Goal: Task Accomplishment & Management: Manage account settings

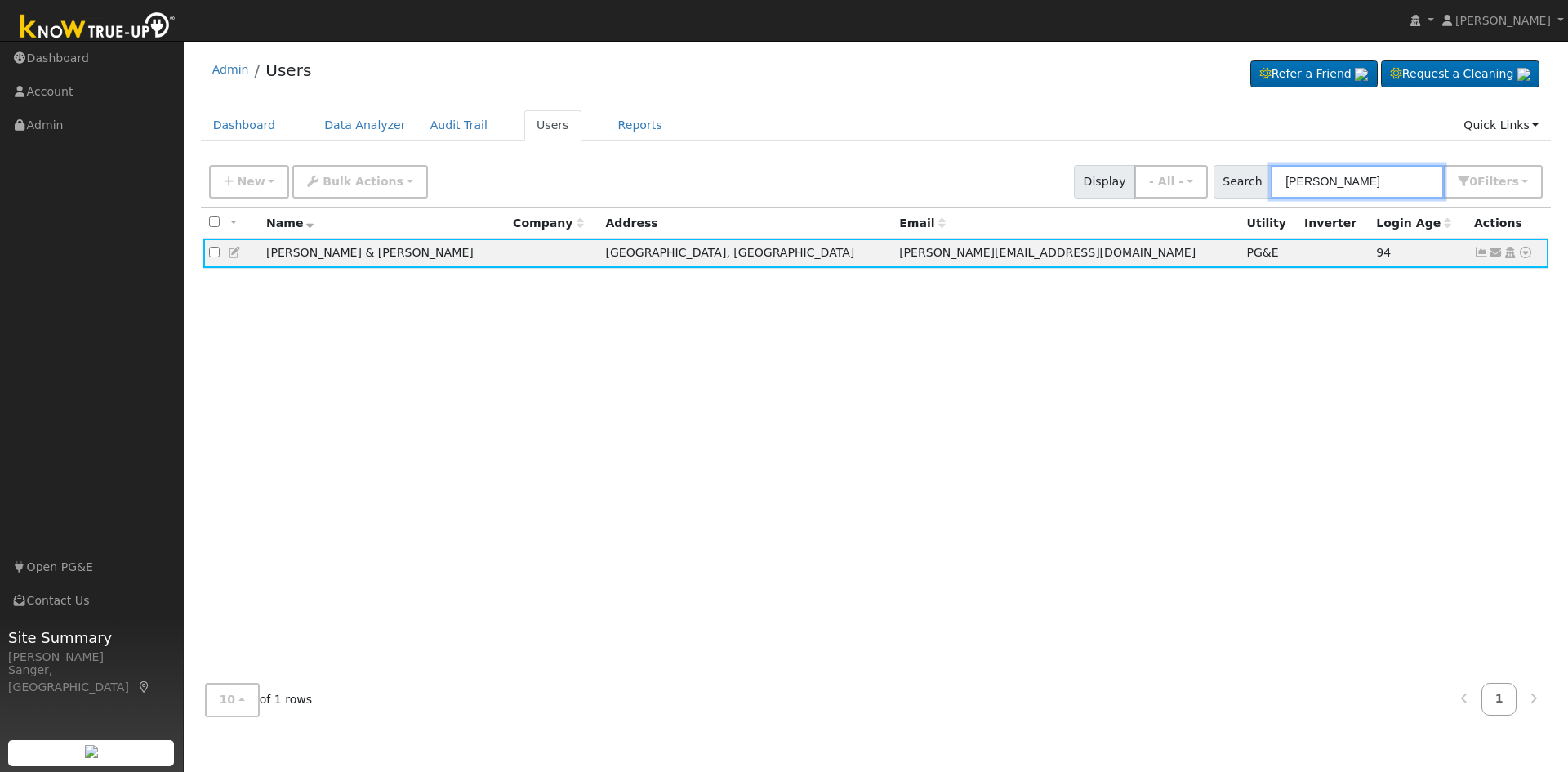
drag, startPoint x: 1359, startPoint y: 177, endPoint x: 1241, endPoint y: 184, distance: 118.2
click at [1241, 184] on div "Search [PERSON_NAME] 0 Filter s My accounts Role Show - All - Show Leads Admin …" at bounding box center [1378, 182] width 330 height 33
paste input "mpsey Orthodontics"
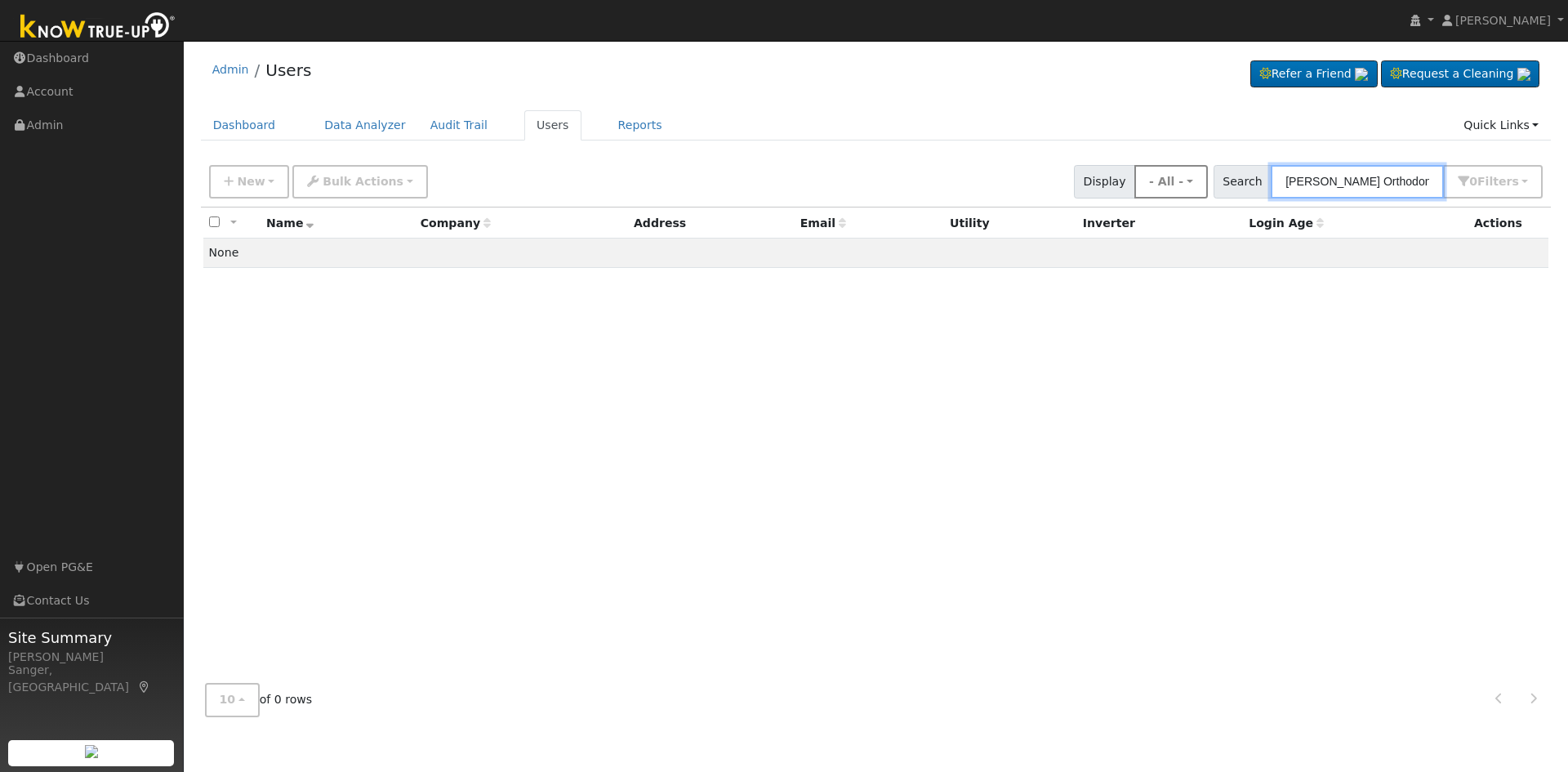
drag, startPoint x: 1346, startPoint y: 187, endPoint x: 1186, endPoint y: 196, distance: 160.3
click at [1186, 196] on div "New Add User Quick Add Quick Connect Quick Convert Lead Bulk Actions Send Email…" at bounding box center [876, 179] width 1340 height 39
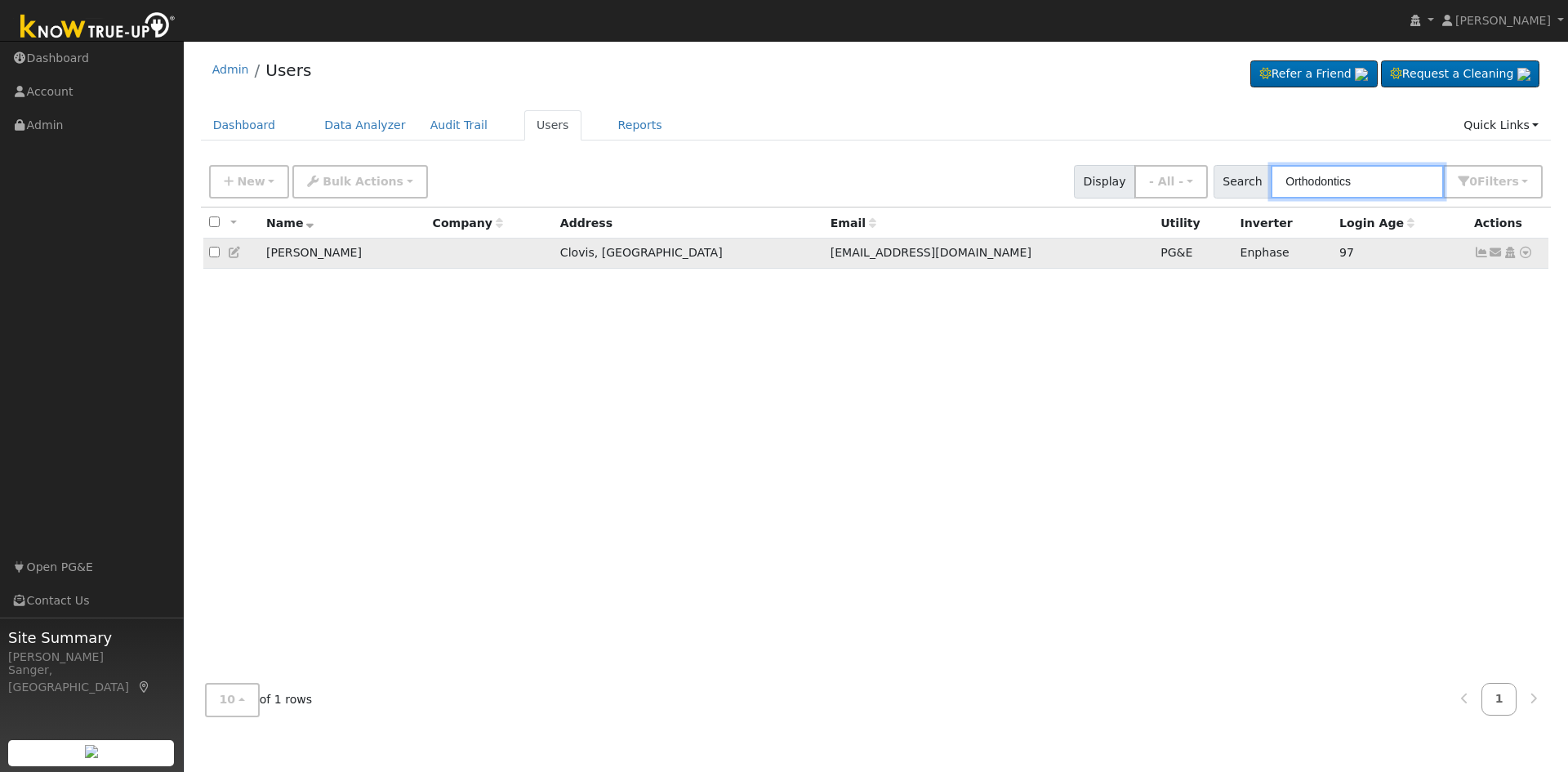
type input "Orthodontics"
click at [234, 255] on icon at bounding box center [234, 252] width 15 height 12
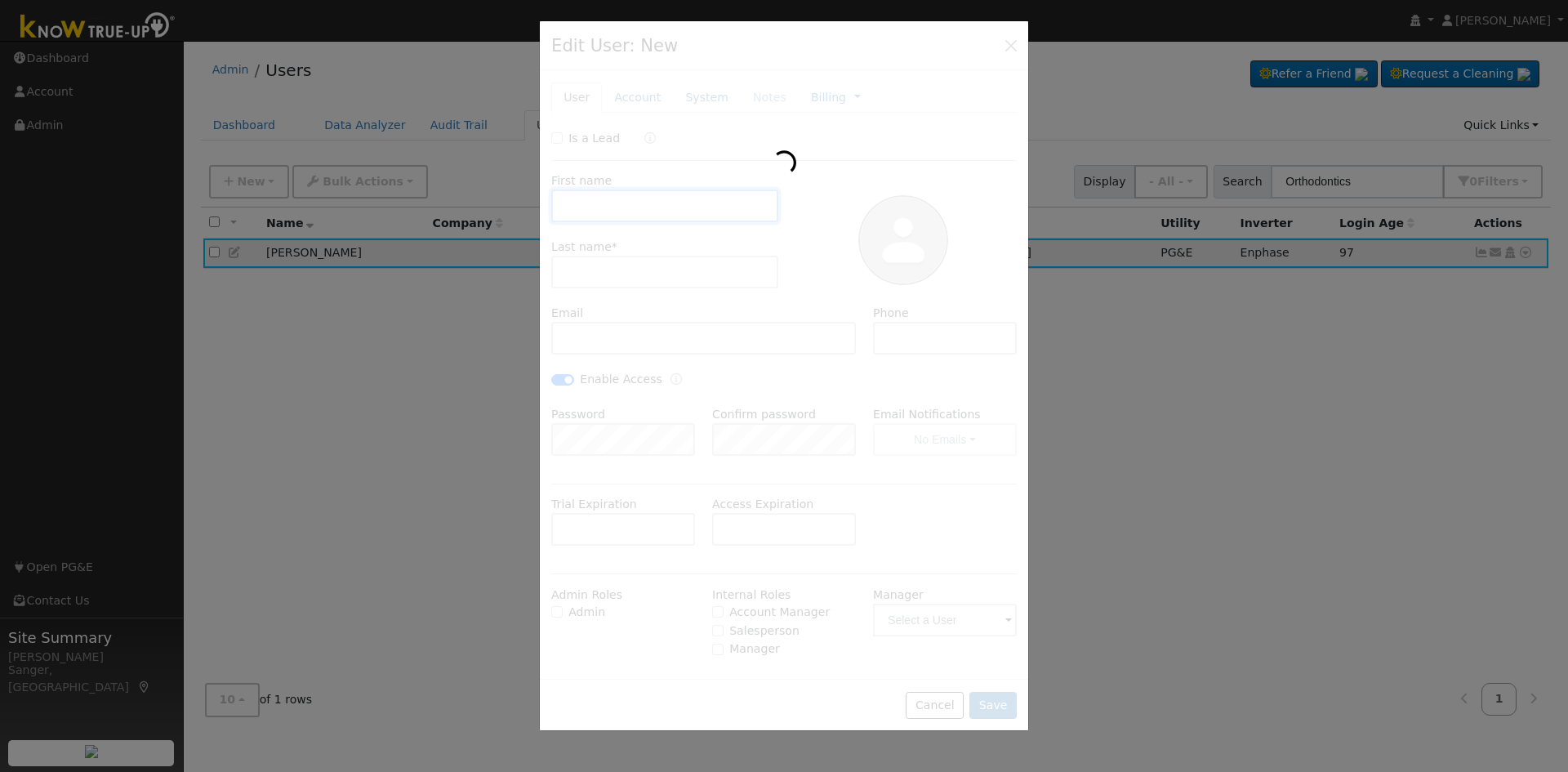
type input "[PERSON_NAME]"
type input "[EMAIL_ADDRESS][DOMAIN_NAME]"
type input "[PHONE_NUMBER]"
checkbox input "true"
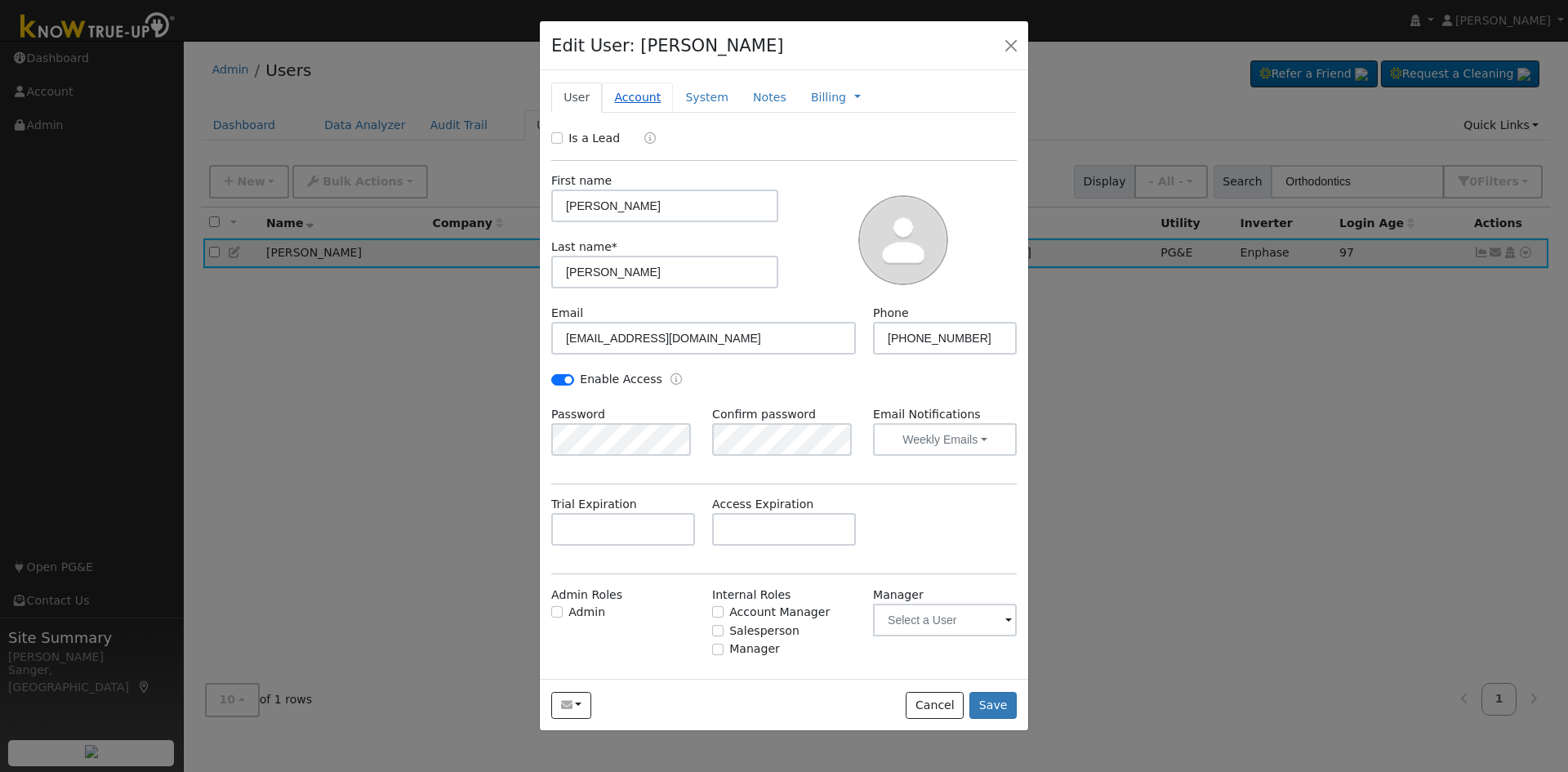
click at [620, 102] on link "Account" at bounding box center [637, 97] width 71 height 30
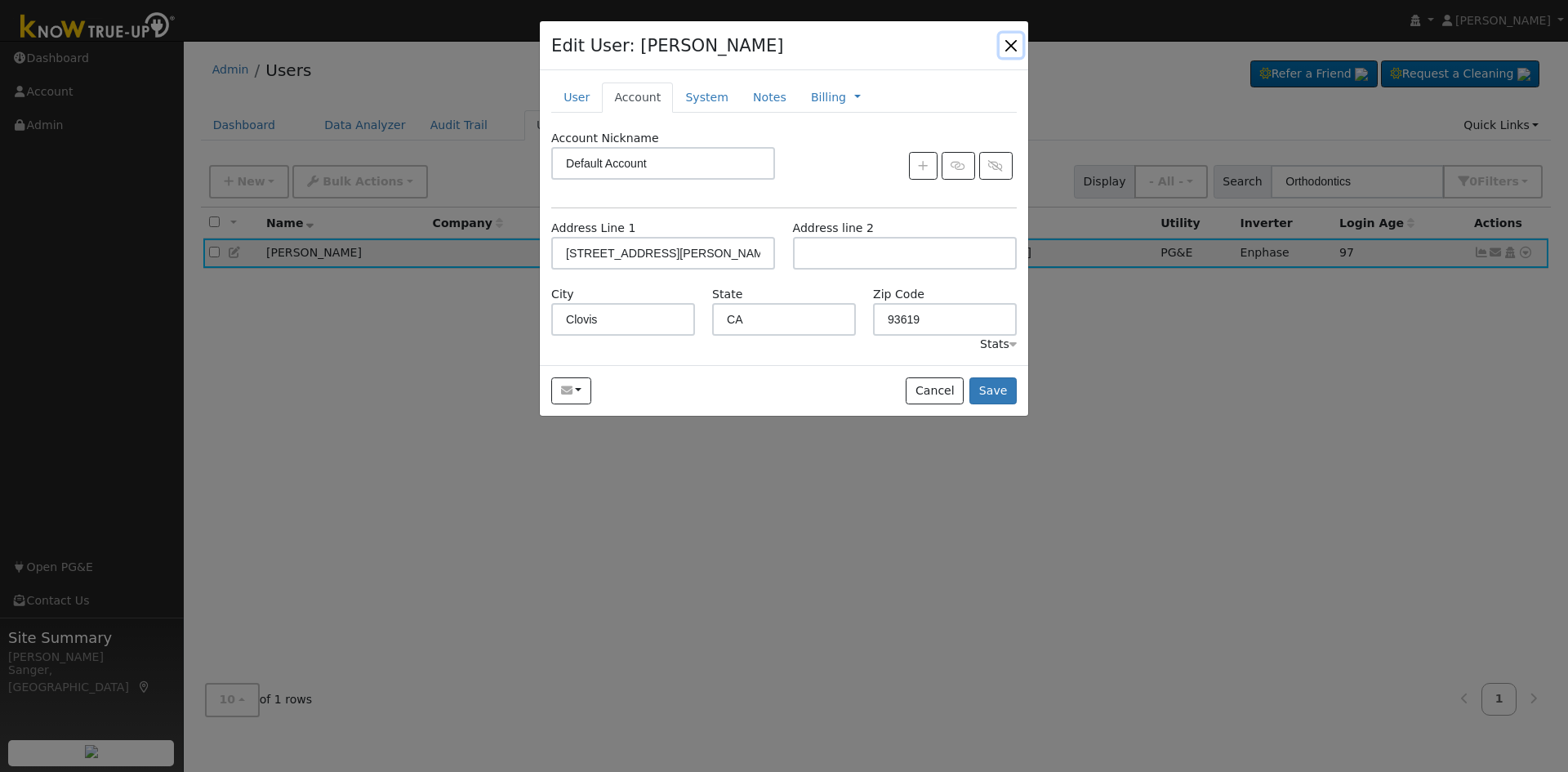
click at [1015, 37] on button "button" at bounding box center [1010, 44] width 22 height 22
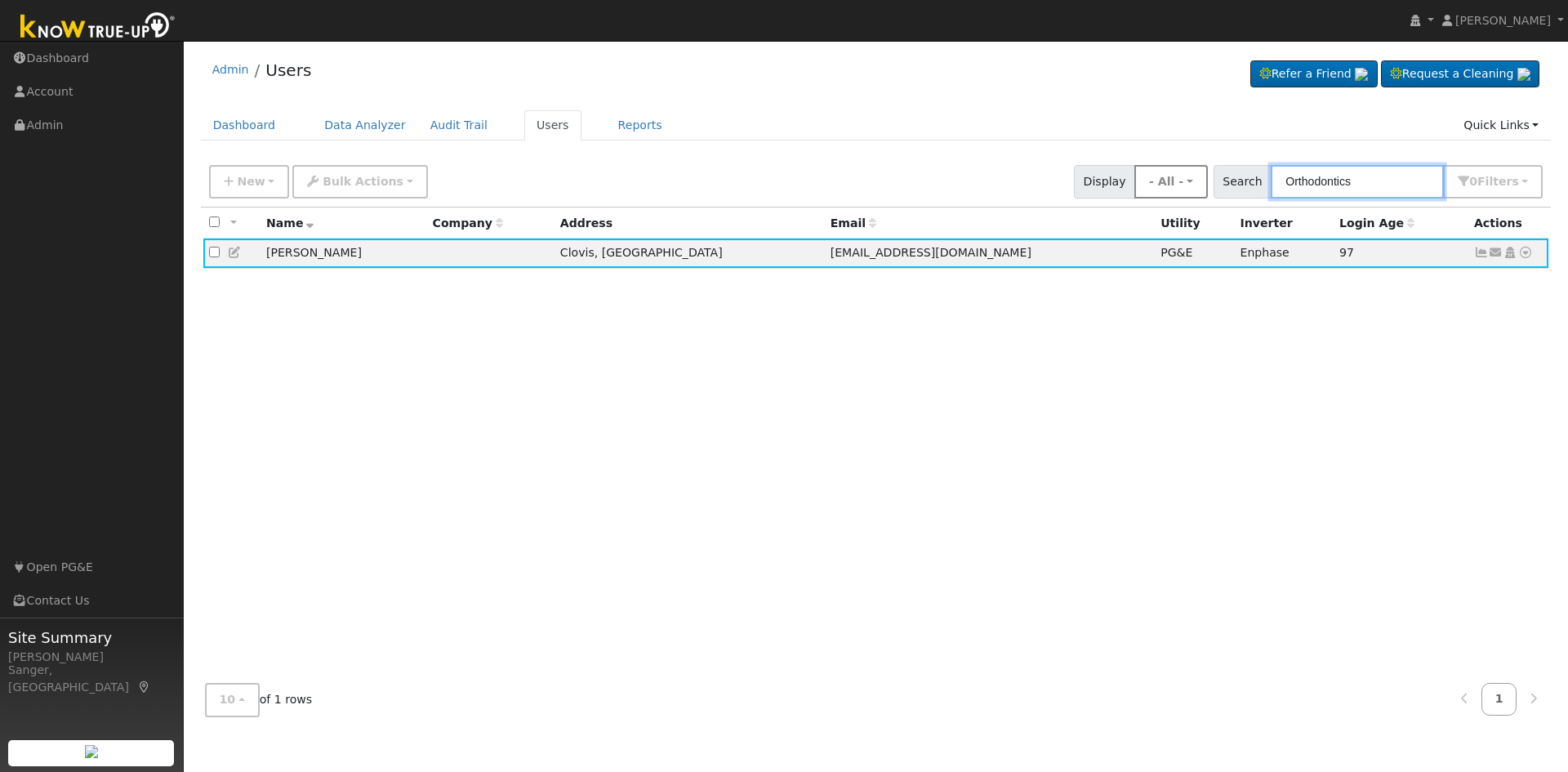
drag, startPoint x: 1400, startPoint y: 179, endPoint x: 1208, endPoint y: 187, distance: 192.2
click at [1208, 188] on div "New Add User Quick Add Quick Connect Quick Convert Lead Bulk Actions Send Email…" at bounding box center [876, 179] width 1340 height 39
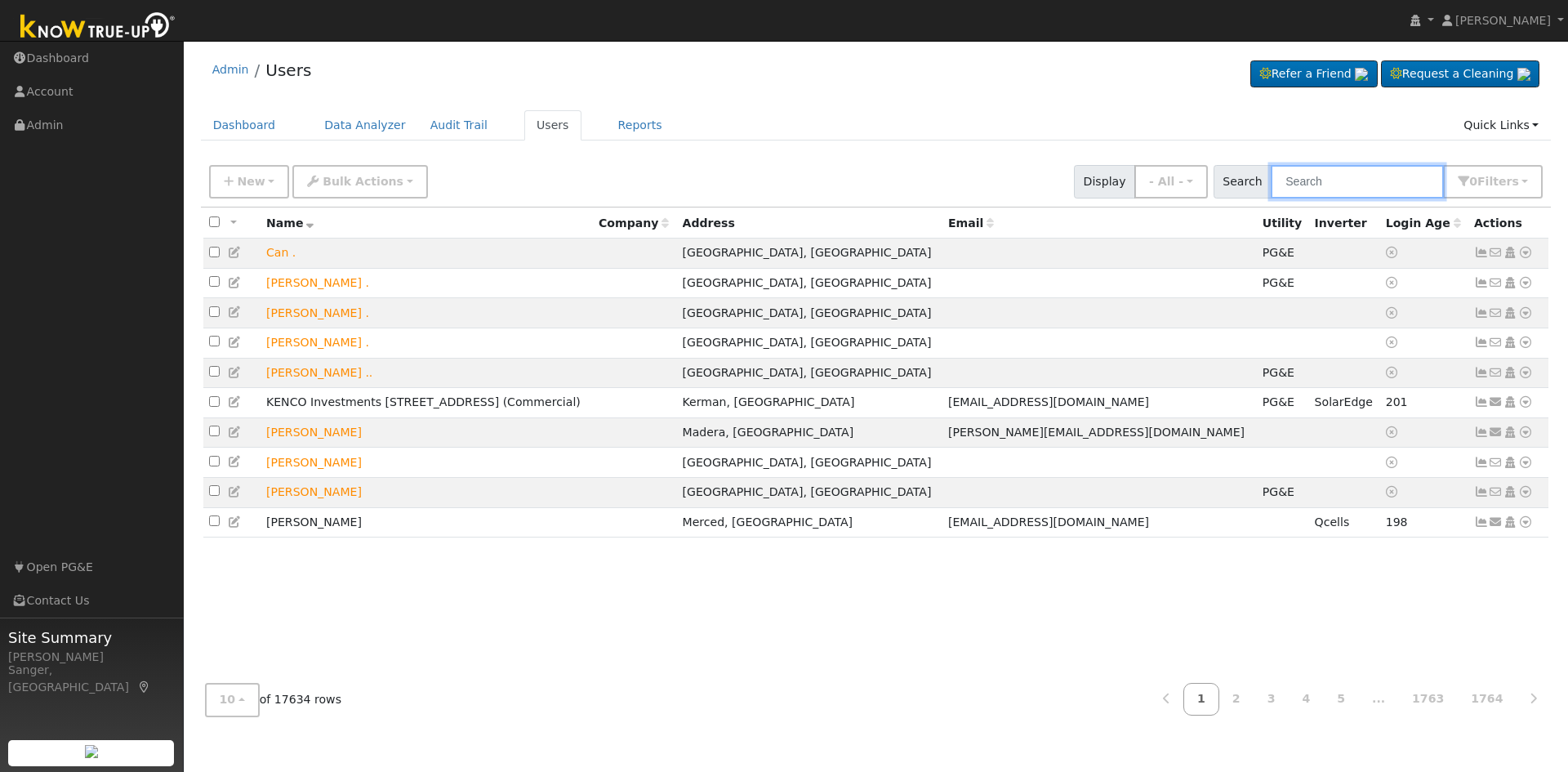
click at [1406, 180] on input "text" at bounding box center [1357, 182] width 173 height 33
paste input "text"
click at [1353, 182] on input "text" at bounding box center [1357, 182] width 173 height 33
paste input "[PERSON_NAME]"
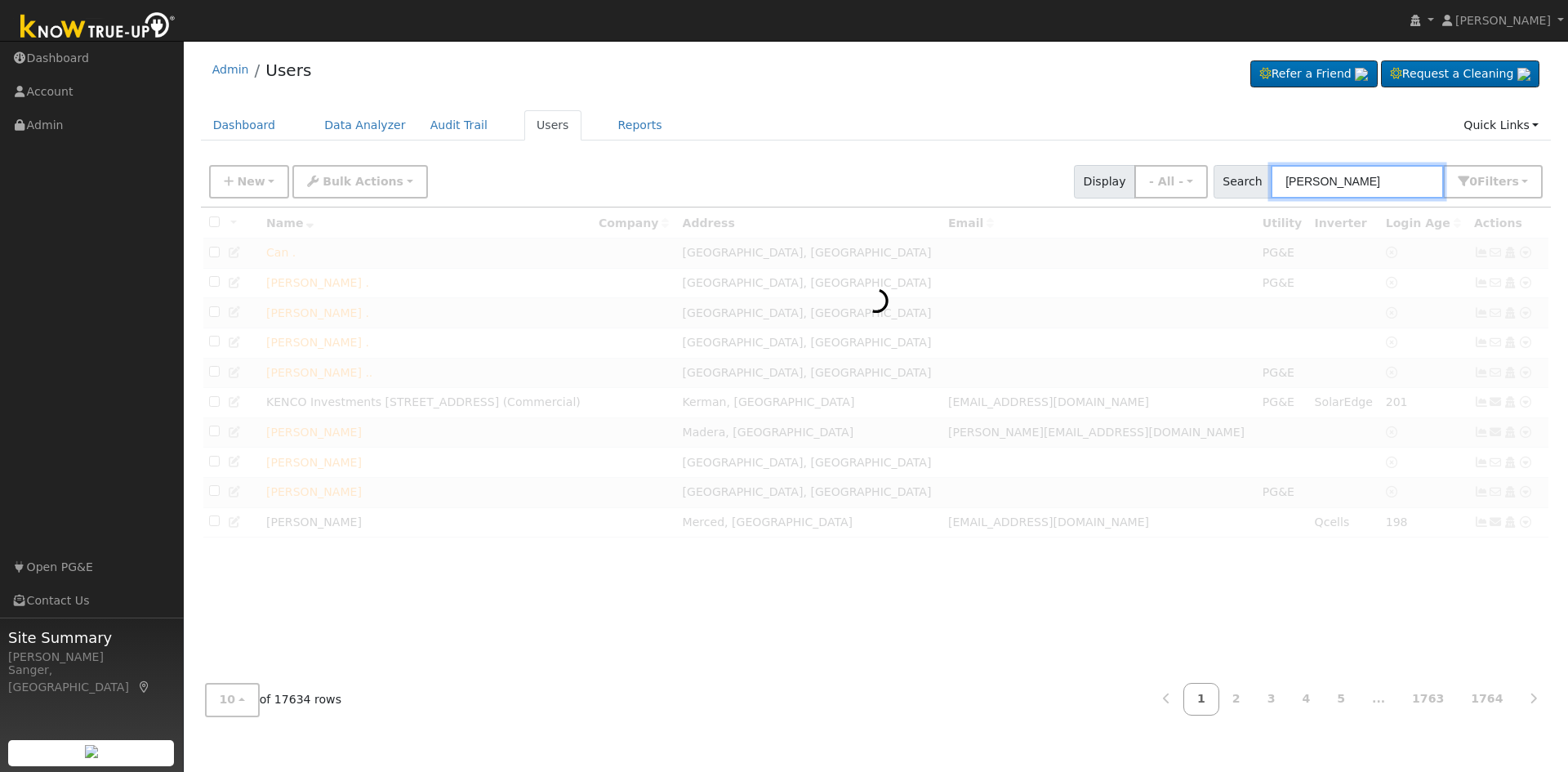
type input "[PERSON_NAME]"
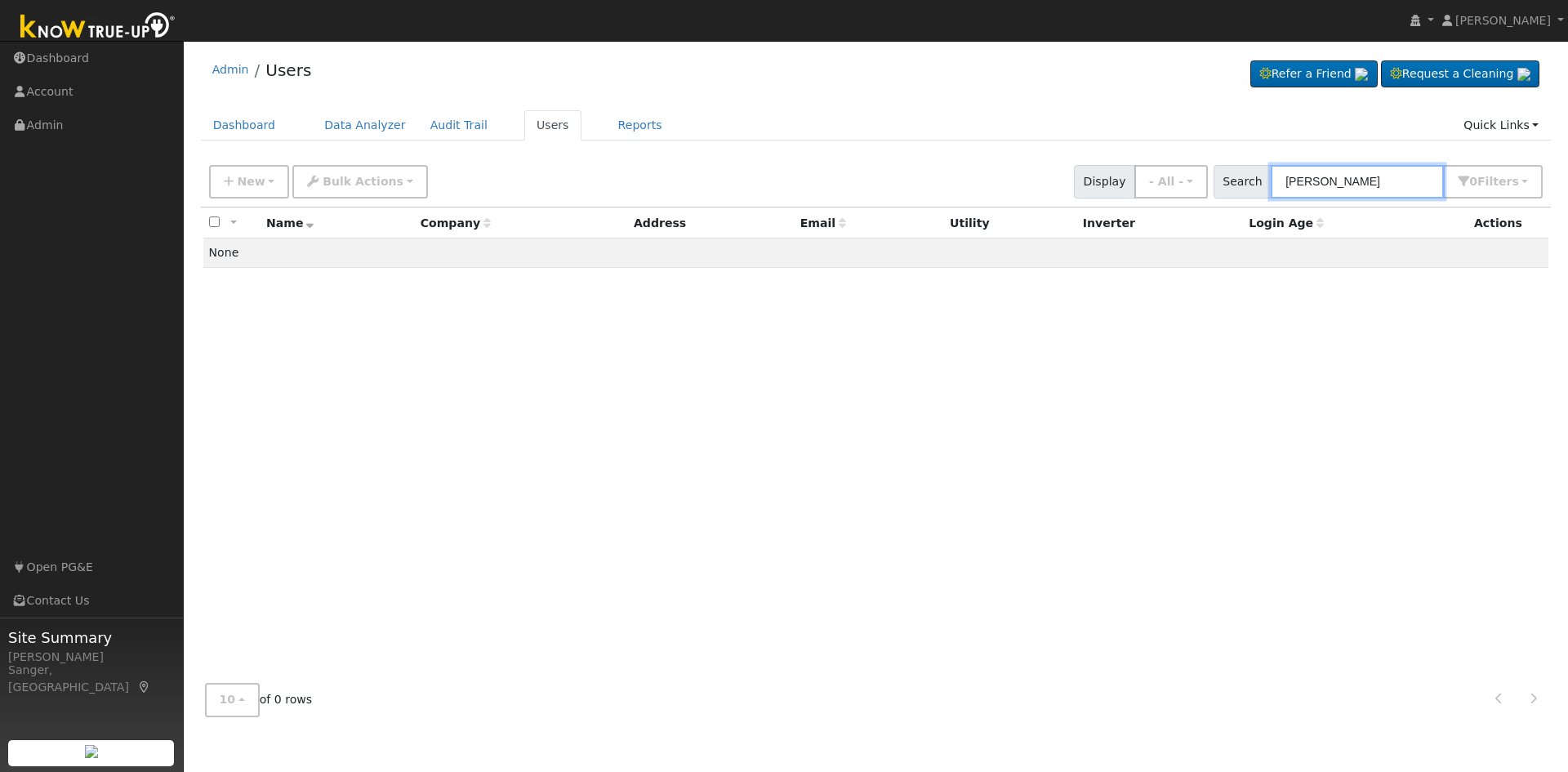
click at [1385, 185] on input "[PERSON_NAME]" at bounding box center [1357, 182] width 173 height 33
drag, startPoint x: 1387, startPoint y: 184, endPoint x: 1213, endPoint y: 192, distance: 174.2
click at [1212, 192] on div "New Add User Quick Add Quick Connect Quick Convert Lead Bulk Actions Send Email…" at bounding box center [876, 179] width 1340 height 39
paste input "[EMAIL_ADDRESS][DOMAIN_NAME]"
type input "[EMAIL_ADDRESS][DOMAIN_NAME]"
